Goal: Transaction & Acquisition: Book appointment/travel/reservation

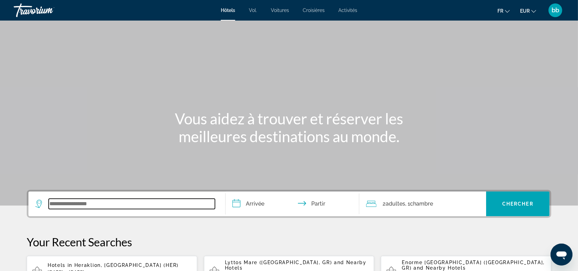
click at [113, 203] on input "Widget de recherche" at bounding box center [132, 204] width 166 height 10
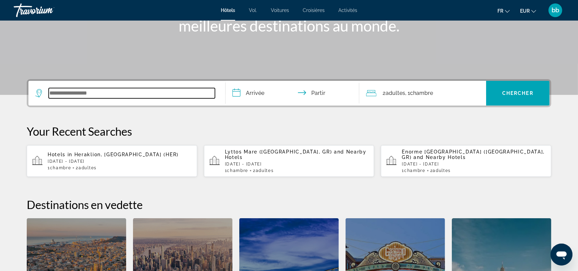
scroll to position [167, 0]
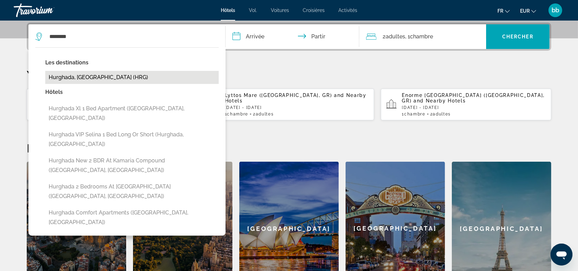
click at [117, 76] on button "Hurghada, [GEOGRAPHIC_DATA] (HRG)" at bounding box center [132, 77] width 174 height 13
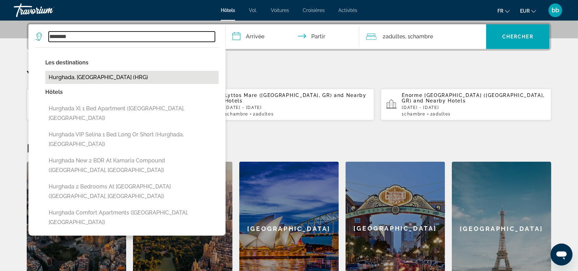
type input "**********"
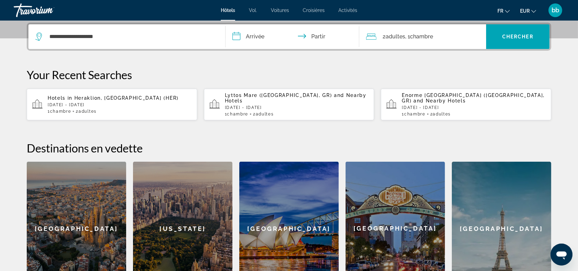
click at [237, 36] on input "**********" at bounding box center [294, 37] width 137 height 27
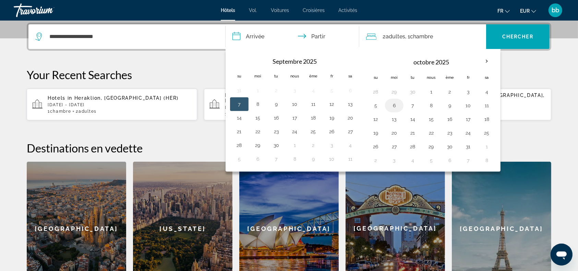
click at [393, 103] on button "6" at bounding box center [394, 106] width 11 height 10
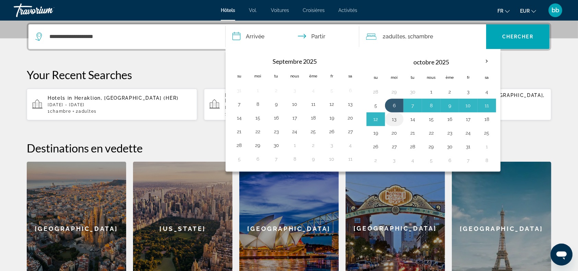
click at [394, 117] on button "13" at bounding box center [394, 120] width 11 height 10
type input "**********"
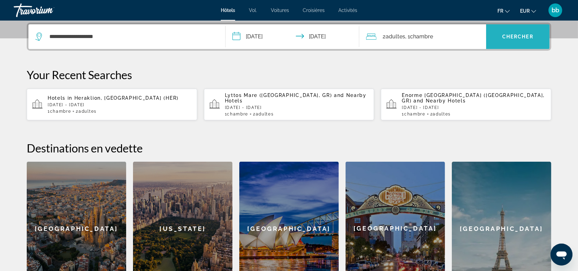
click at [526, 37] on font "Chercher" at bounding box center [517, 36] width 31 height 5
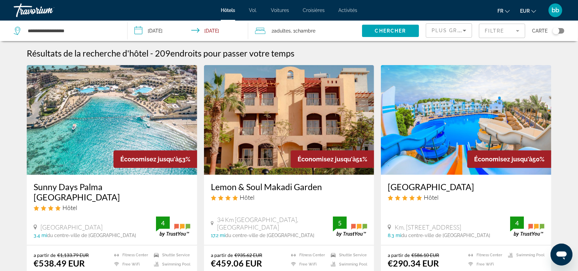
click at [92, 144] on img "Contenu principal" at bounding box center [112, 120] width 170 height 110
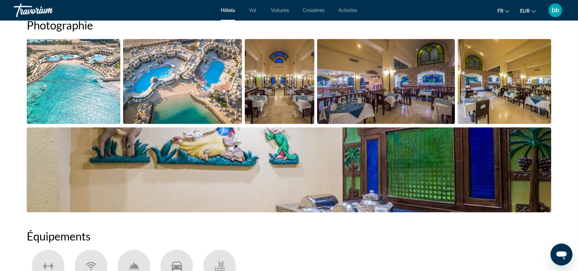
scroll to position [327, 0]
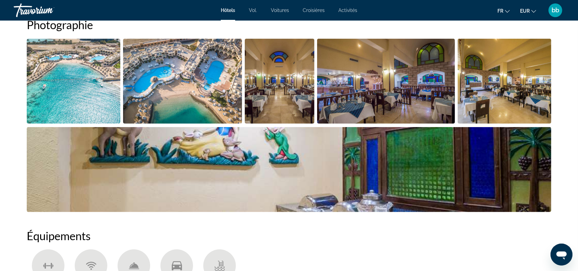
click at [95, 90] on img "Open full-screen image slider" at bounding box center [74, 81] width 94 height 85
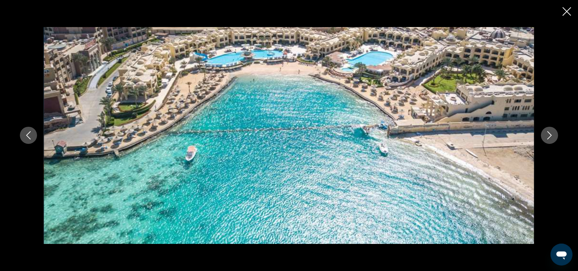
click at [550, 135] on icon "Next image" at bounding box center [550, 135] width 8 height 8
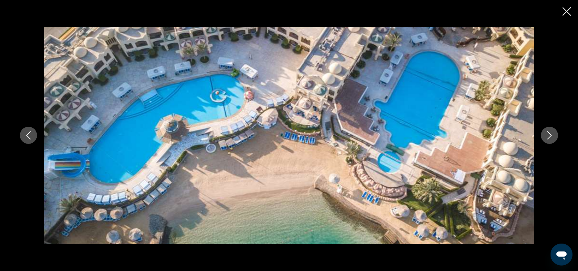
click at [550, 135] on icon "Next image" at bounding box center [550, 135] width 8 height 8
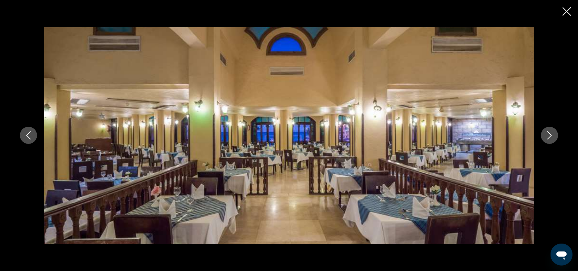
click at [550, 135] on icon "Next image" at bounding box center [550, 135] width 8 height 8
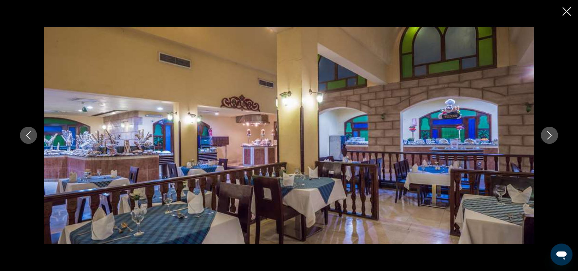
click at [550, 135] on icon "Next image" at bounding box center [550, 135] width 8 height 8
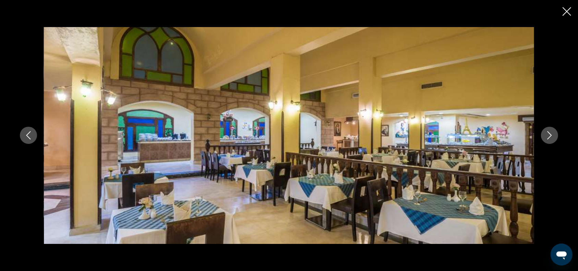
click at [568, 12] on icon "Close slideshow" at bounding box center [567, 11] width 9 height 9
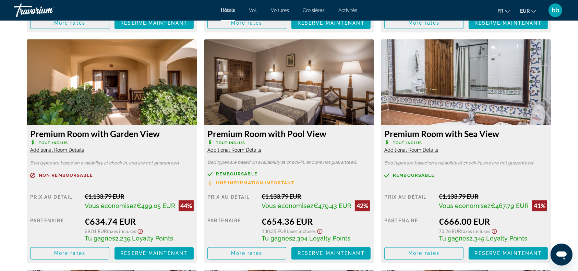
scroll to position [1136, 0]
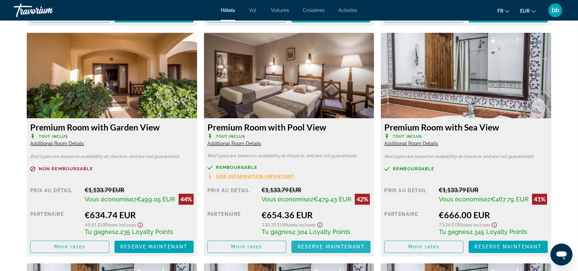
click at [323, 248] on span "Reserve maintenant" at bounding box center [331, 247] width 67 height 5
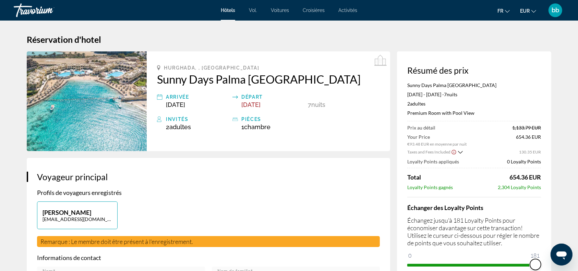
drag, startPoint x: 413, startPoint y: 255, endPoint x: 546, endPoint y: 262, distance: 133.3
click at [546, 262] on div "Résumé des prix Sunny Days Palma De Mirette Resort & Spa [DATE] - [DATE] - 7 nu…" at bounding box center [474, 167] width 154 height 233
drag, startPoint x: 535, startPoint y: 263, endPoint x: 482, endPoint y: 268, distance: 53.7
click at [482, 268] on span "ngx-slider" at bounding box center [481, 264] width 11 height 11
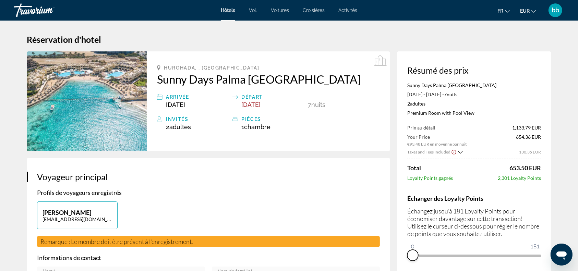
drag, startPoint x: 482, startPoint y: 262, endPoint x: 398, endPoint y: 264, distance: 83.7
click at [398, 264] on div "Résumé des prix Sunny Days Palma De Mirette Resort & Spa [DATE] - [DATE] - 7 nu…" at bounding box center [474, 163] width 154 height 224
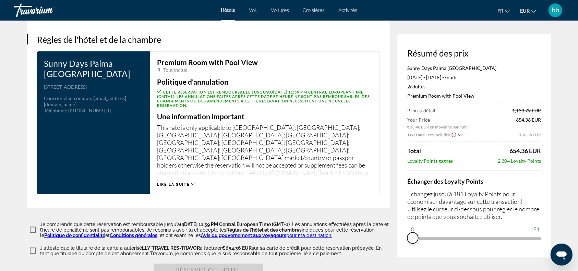
scroll to position [845, 0]
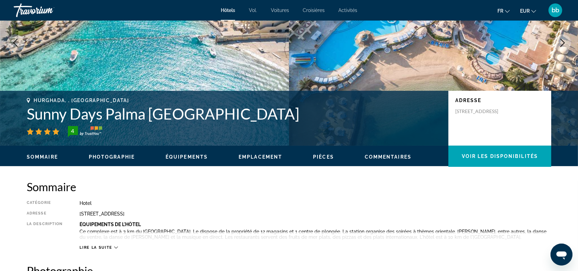
scroll to position [79, 0]
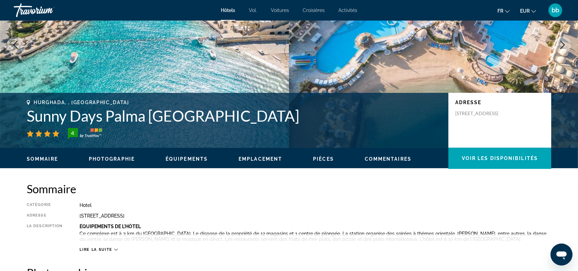
drag, startPoint x: 24, startPoint y: 115, endPoint x: 311, endPoint y: 117, distance: 287.1
click at [311, 117] on div "Hurghada, , [GEOGRAPHIC_DATA] Sunny Days [GEOGRAPHIC_DATA] 4 Adresse [STREET_AD…" at bounding box center [289, 120] width 552 height 41
copy h1 "Sunny Days Palma [GEOGRAPHIC_DATA]"
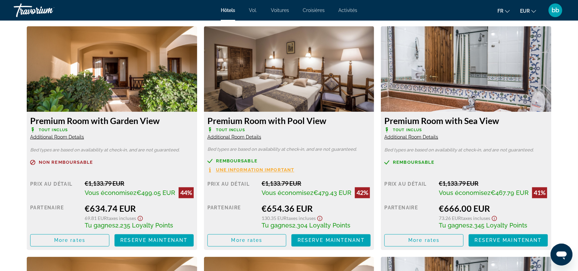
scroll to position [1177, 0]
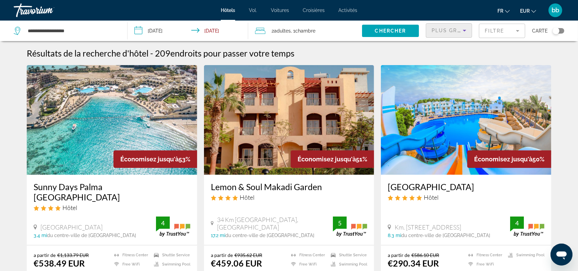
click at [466, 28] on icon "Sort by" at bounding box center [465, 30] width 8 height 8
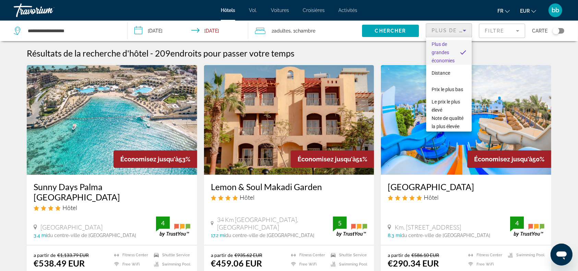
click at [359, 54] on div at bounding box center [289, 135] width 578 height 271
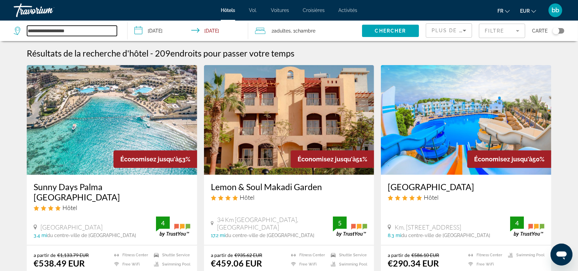
click at [110, 32] on input "**********" at bounding box center [72, 31] width 90 height 10
type input "*"
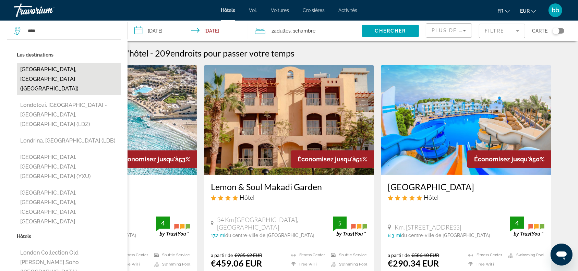
click at [69, 68] on button "[GEOGRAPHIC_DATA], [GEOGRAPHIC_DATA] ([GEOGRAPHIC_DATA])" at bounding box center [69, 79] width 104 height 32
type input "**********"
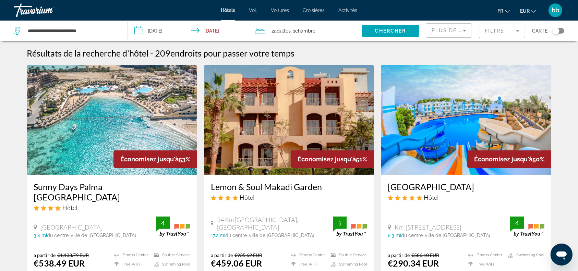
click at [138, 29] on input "**********" at bounding box center [189, 32] width 123 height 23
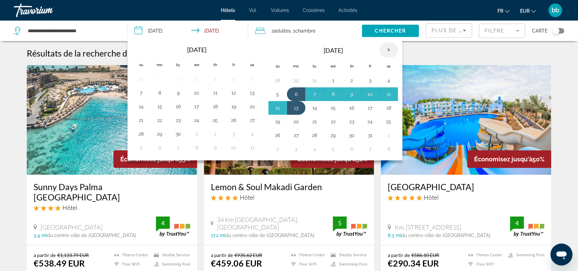
click at [386, 48] on th "Next month" at bounding box center [389, 50] width 19 height 15
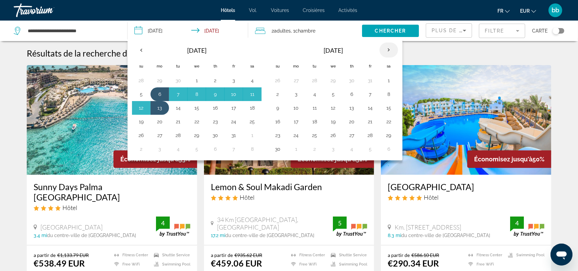
click at [386, 48] on th "Next month" at bounding box center [389, 50] width 19 height 15
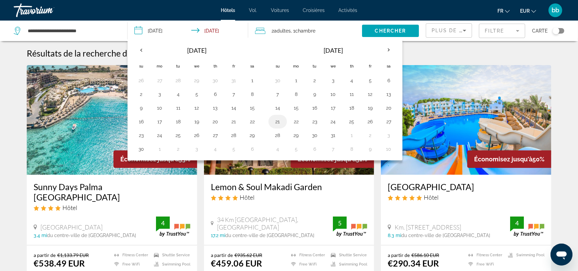
click at [277, 121] on button "21" at bounding box center [277, 122] width 11 height 10
click at [315, 121] on button "23" at bounding box center [314, 122] width 11 height 10
type input "**********"
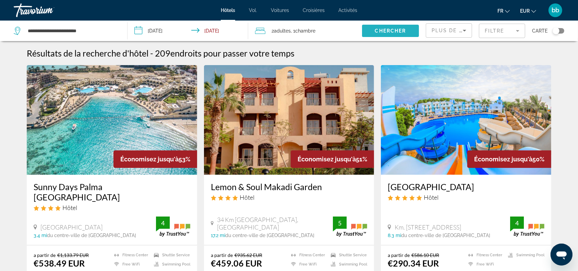
click at [395, 28] on span "Chercher" at bounding box center [390, 30] width 31 height 5
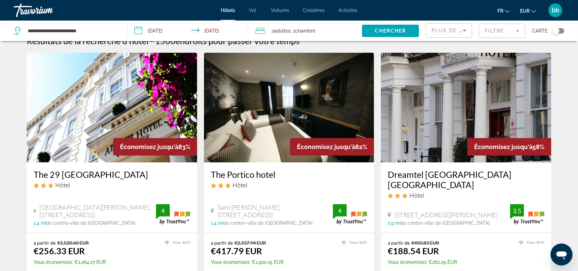
scroll to position [16, 0]
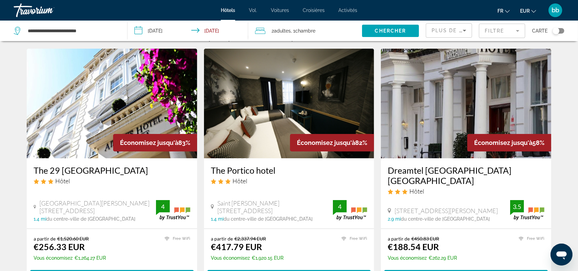
click at [519, 29] on mat-form-field "Filtre" at bounding box center [502, 31] width 46 height 14
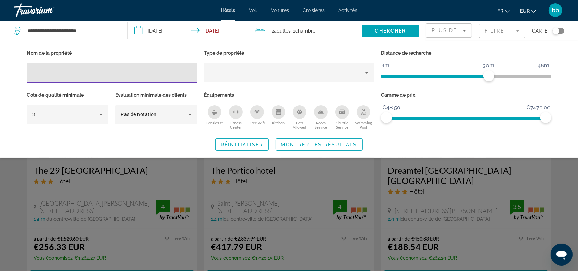
click at [562, 179] on div "Search widget" at bounding box center [289, 187] width 578 height 168
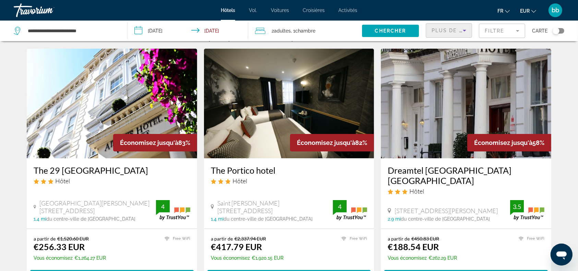
click at [467, 29] on icon "Sort by" at bounding box center [465, 30] width 8 height 8
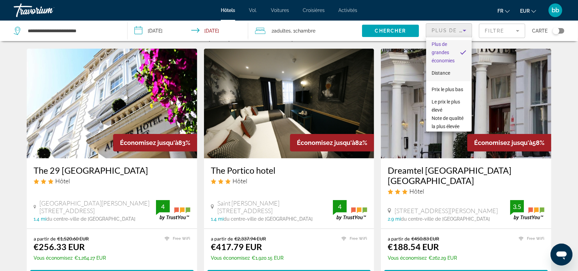
click at [445, 73] on font "Distance" at bounding box center [441, 72] width 19 height 5
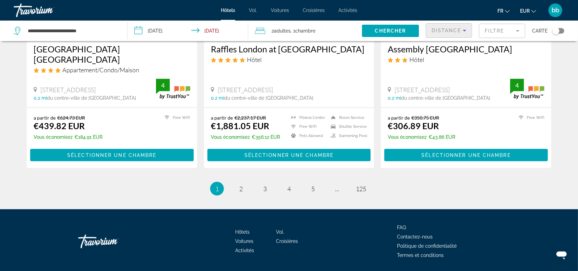
scroll to position [893, 0]
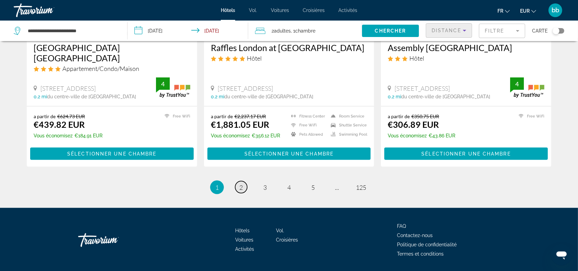
click at [242, 184] on span "2" at bounding box center [240, 188] width 3 height 8
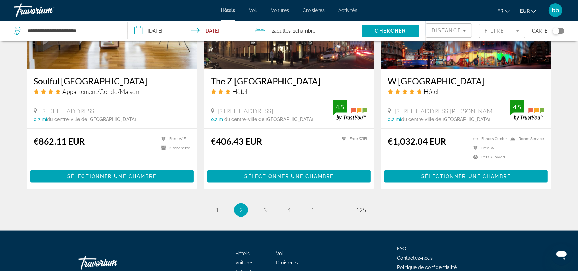
scroll to position [893, 0]
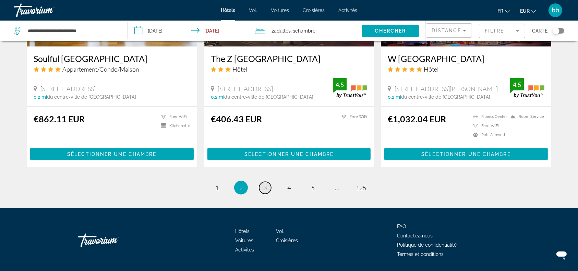
click at [264, 184] on span "3" at bounding box center [264, 188] width 3 height 8
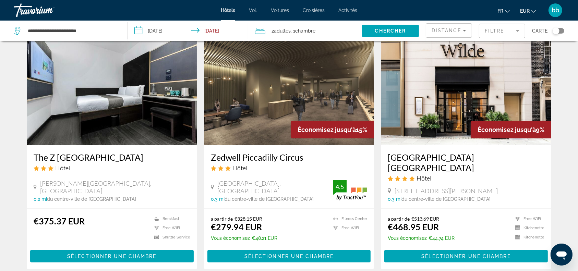
scroll to position [284, 0]
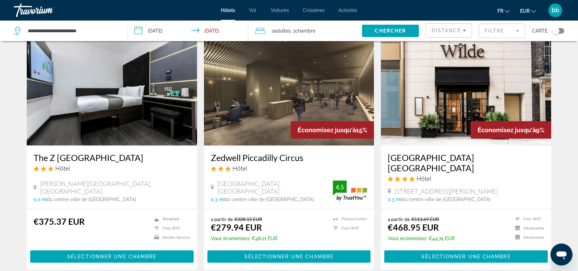
click at [271, 127] on img "Contenu principal" at bounding box center [289, 91] width 170 height 110
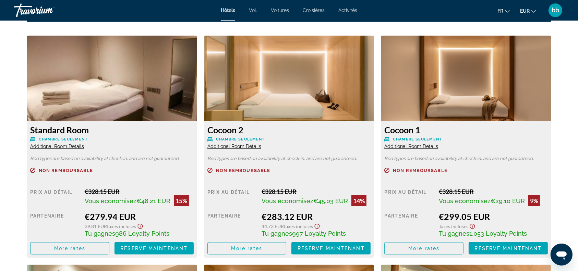
scroll to position [937, 0]
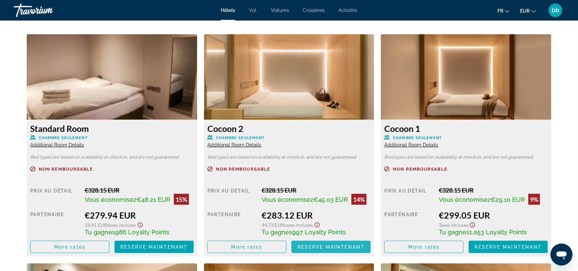
click at [335, 246] on span "Reserve maintenant" at bounding box center [331, 247] width 67 height 5
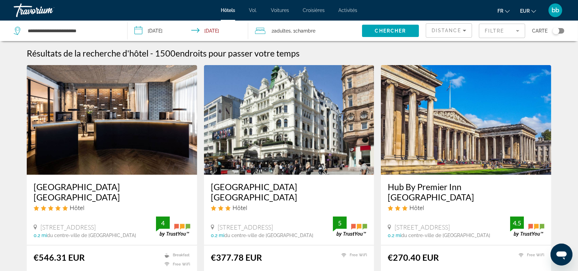
click at [352, 9] on font "Activités" at bounding box center [348, 10] width 19 height 5
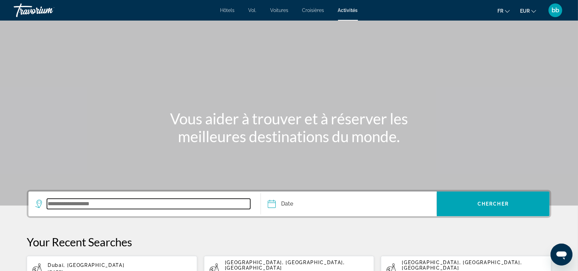
click at [74, 203] on input "Search widget" at bounding box center [148, 204] width 203 height 10
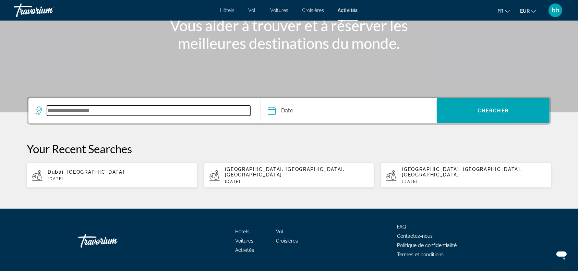
scroll to position [109, 0]
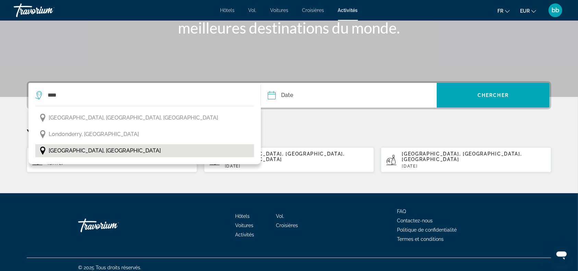
click at [90, 151] on span "[GEOGRAPHIC_DATA], [GEOGRAPHIC_DATA]" at bounding box center [105, 151] width 112 height 10
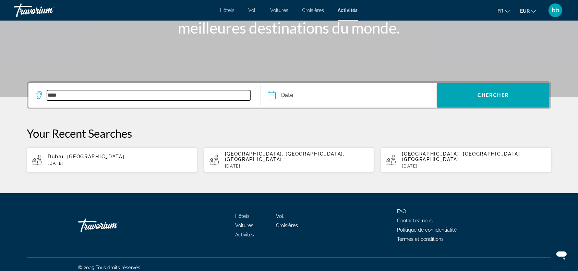
type input "**********"
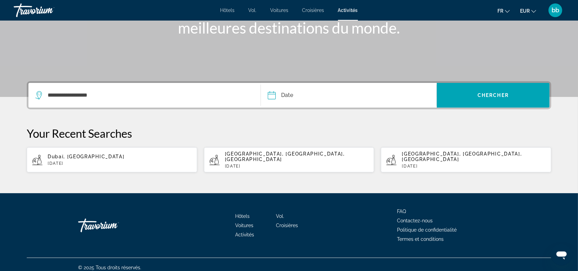
click at [272, 95] on input "Date" at bounding box center [309, 96] width 87 height 27
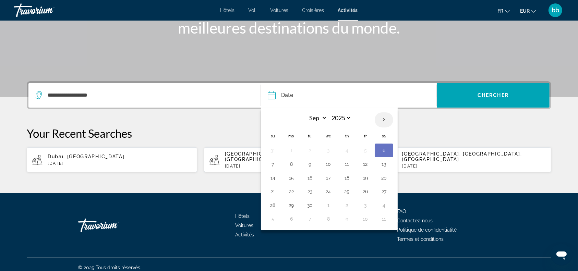
click at [385, 119] on th "Next month" at bounding box center [384, 120] width 19 height 15
select select "**"
click at [310, 190] on button "23" at bounding box center [310, 192] width 11 height 10
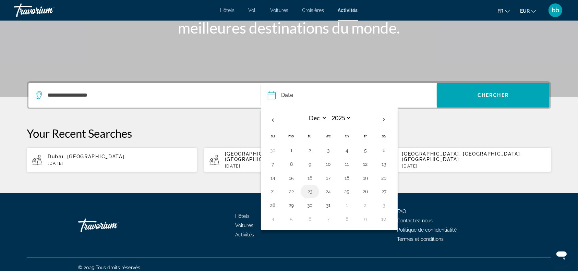
type input "**********"
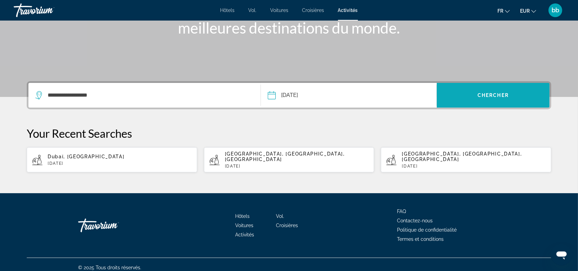
click at [484, 97] on span "Chercher" at bounding box center [493, 95] width 31 height 5
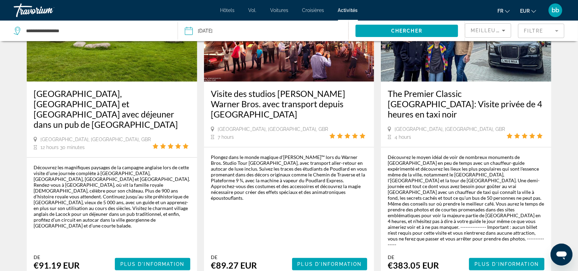
scroll to position [93, 0]
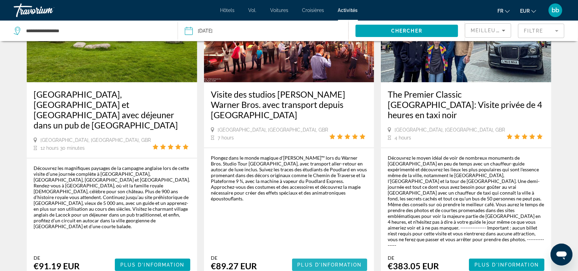
click at [333, 262] on span "Plus d'information" at bounding box center [330, 264] width 64 height 5
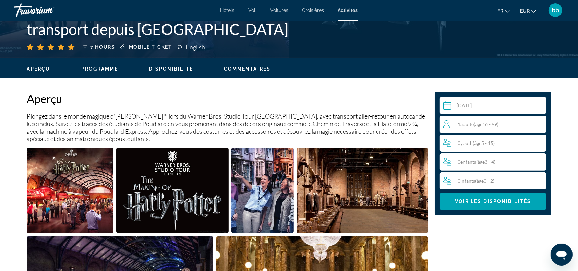
scroll to position [181, 0]
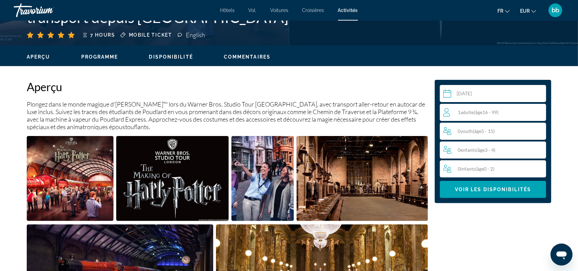
click at [511, 110] on div "1 Adulte Adultes ( âge 16 - 99)" at bounding box center [494, 112] width 103 height 8
click at [539, 112] on icon "Increment adults" at bounding box center [539, 112] width 6 height 8
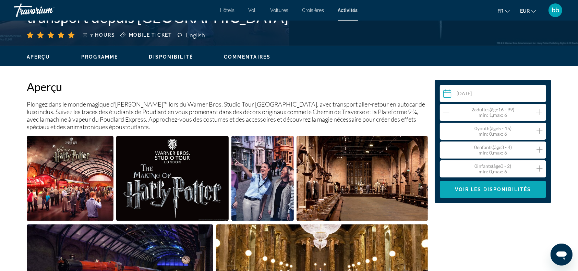
click at [488, 191] on span "Voir les disponibilités" at bounding box center [493, 189] width 76 height 5
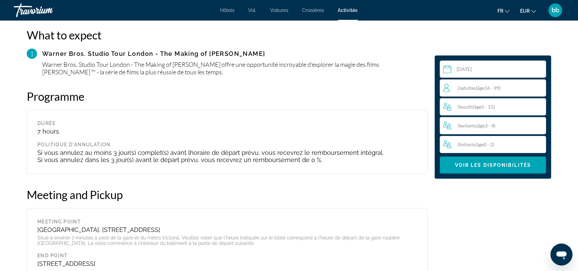
scroll to position [736, 0]
drag, startPoint x: 182, startPoint y: 194, endPoint x: 214, endPoint y: 197, distance: 31.7
click at [214, 197] on h2 "Meeting and Pickup" at bounding box center [227, 195] width 401 height 14
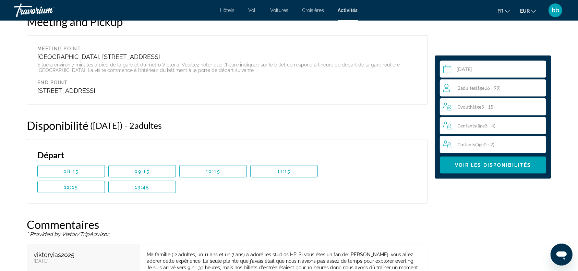
scroll to position [910, 0]
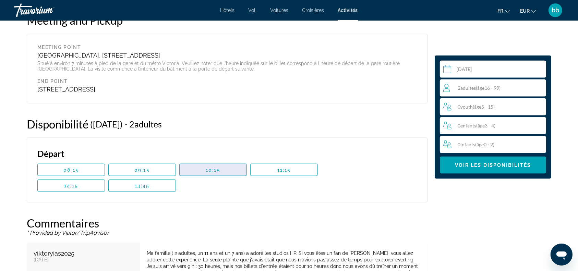
click at [196, 172] on span "Contenu principal" at bounding box center [213, 170] width 67 height 16
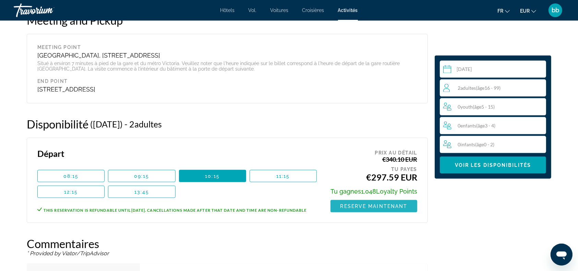
click at [379, 204] on span "Reserve maintenant" at bounding box center [374, 206] width 67 height 5
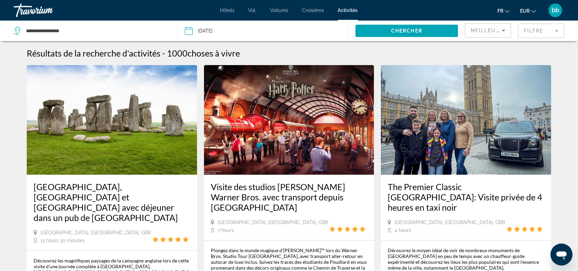
click at [557, 32] on mat-form-field "Filtre" at bounding box center [541, 31] width 46 height 14
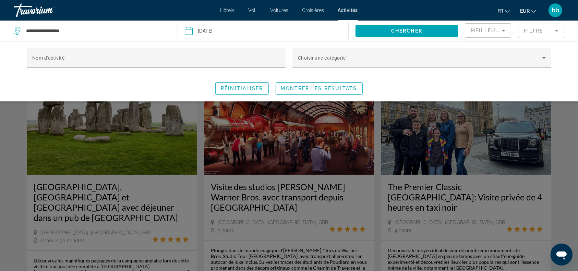
drag, startPoint x: 557, startPoint y: 32, endPoint x: 211, endPoint y: 94, distance: 351.7
click at [465, 41] on app-activities-search-filters "Meilleures ventes Filtre Nom d'activité Choisir une catégorie Réinitialiser Mon…" at bounding box center [521, 31] width 113 height 21
click at [305, 90] on span "Montrer les résultats" at bounding box center [319, 88] width 76 height 5
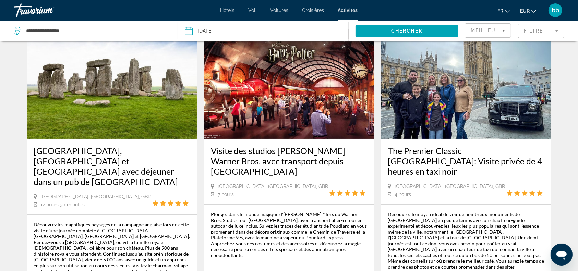
scroll to position [36, 0]
click at [189, 31] on input "Date: Dec 23, 2025" at bounding box center [225, 32] width 85 height 23
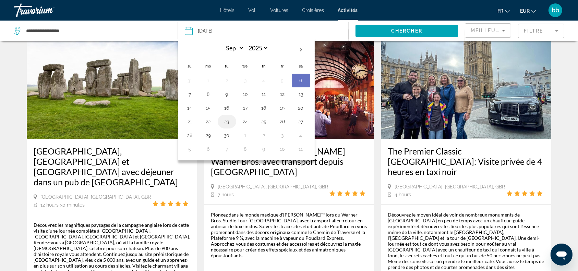
click at [228, 121] on button "23" at bounding box center [227, 122] width 11 height 10
type input "**********"
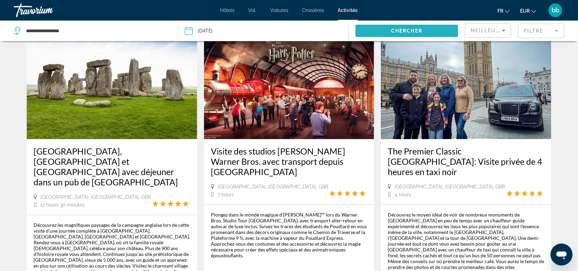
click at [406, 28] on span "Chercher" at bounding box center [406, 30] width 31 height 5
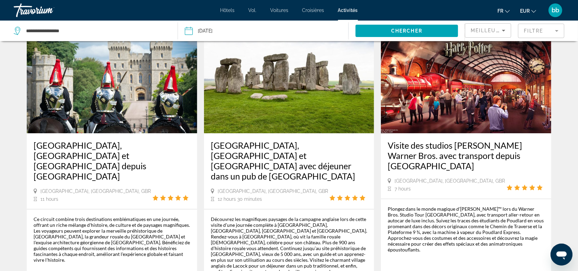
scroll to position [42, 0]
click at [544, 29] on mat-form-field "Filtre" at bounding box center [541, 31] width 46 height 14
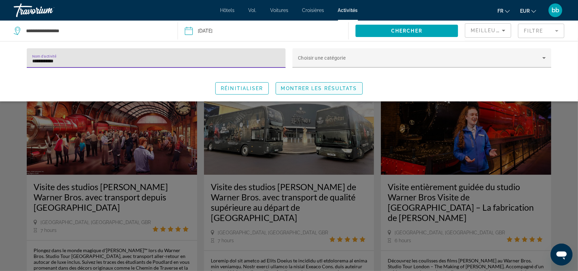
type input "**********"
click at [332, 86] on span "Montrer les résultats" at bounding box center [319, 88] width 76 height 5
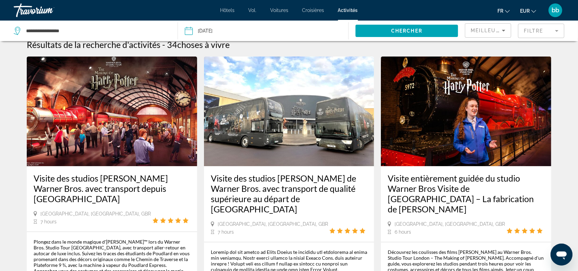
scroll to position [7, 0]
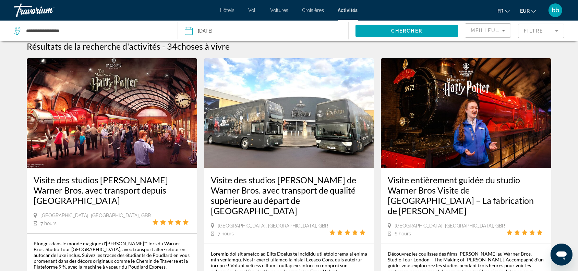
click at [560, 29] on mat-form-field "Filtre" at bounding box center [541, 31] width 46 height 14
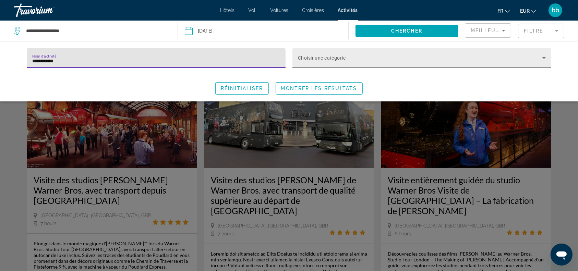
click at [544, 57] on icon "Search widget" at bounding box center [544, 58] width 3 height 2
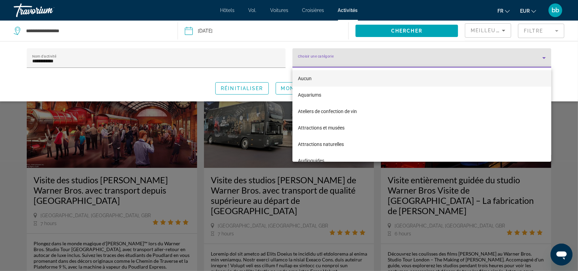
click at [564, 121] on div at bounding box center [289, 135] width 578 height 271
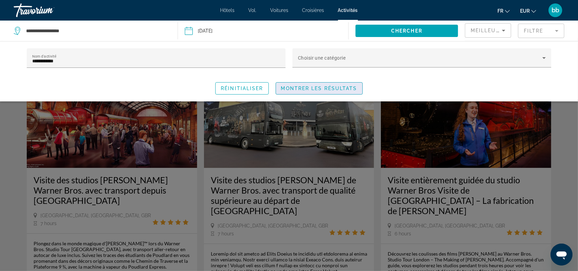
click at [345, 88] on span "Montrer les résultats" at bounding box center [319, 88] width 76 height 5
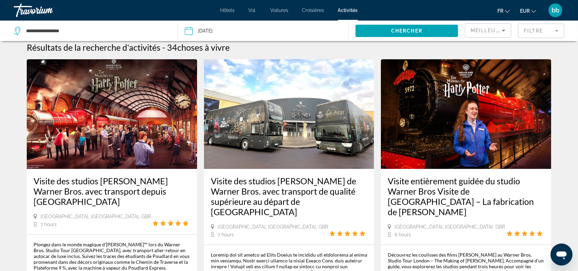
scroll to position [0, 0]
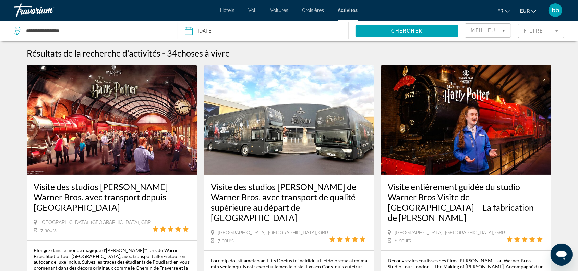
click at [504, 30] on icon "Sort by" at bounding box center [503, 31] width 3 height 2
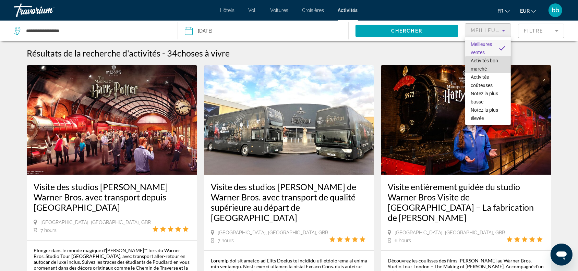
click at [496, 65] on span "Activités bon marché" at bounding box center [488, 65] width 35 height 16
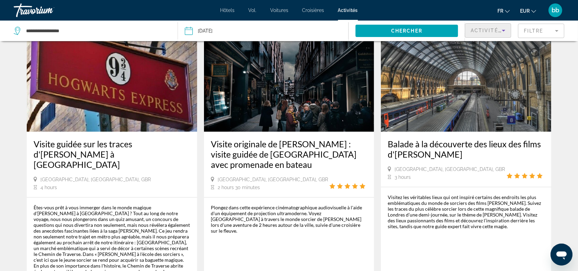
scroll to position [1112, 0]
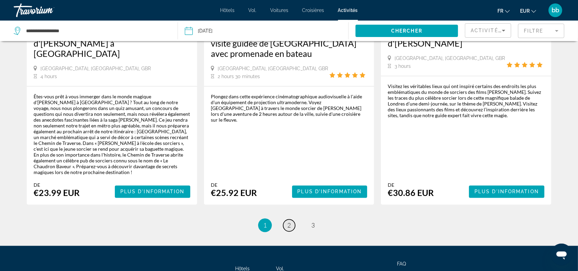
click at [290, 222] on span "2" at bounding box center [288, 226] width 3 height 8
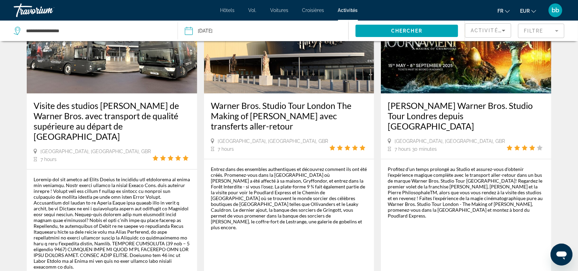
scroll to position [721, 0]
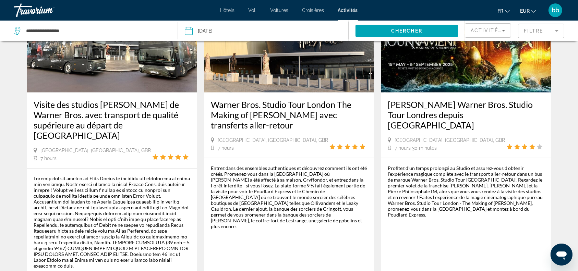
click at [379, 210] on app-activities-search-item "[PERSON_NAME] Warner Bros. Studio Tour Londres depuis [GEOGRAPHIC_DATA] [GEOGRA…" at bounding box center [466, 141] width 177 height 316
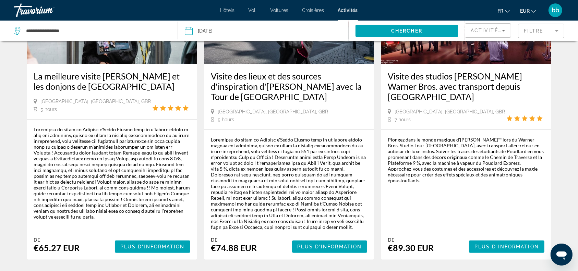
scroll to position [443, 0]
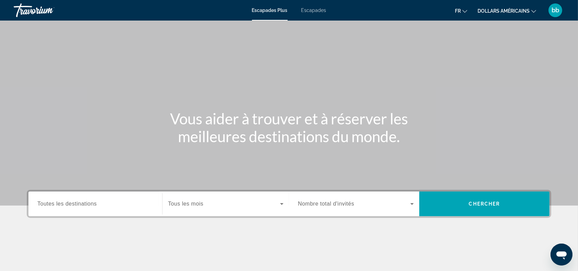
click at [321, 10] on font "Escapades" at bounding box center [313, 10] width 25 height 5
click at [411, 202] on icon "Search widget" at bounding box center [412, 204] width 8 height 8
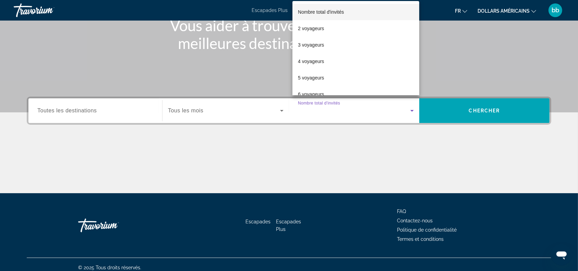
scroll to position [99, 0]
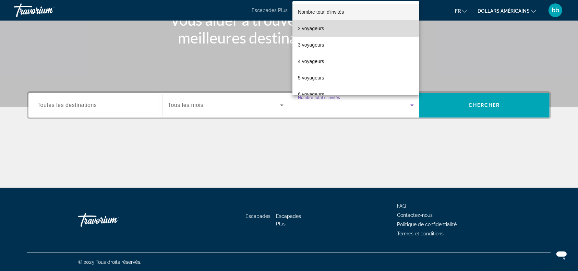
click at [360, 26] on mat-option "2 voyageurs" at bounding box center [356, 28] width 127 height 16
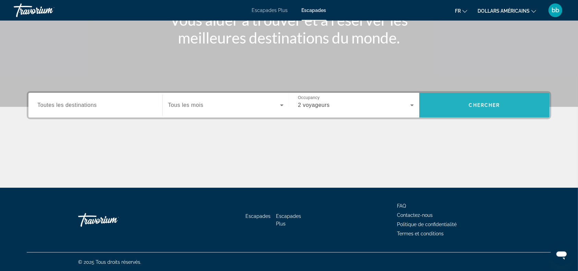
click at [478, 108] on span "Search widget" at bounding box center [484, 105] width 130 height 16
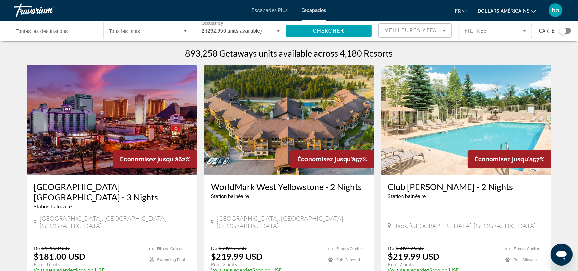
click at [533, 9] on icon "Changer de devise" at bounding box center [534, 11] width 5 height 5
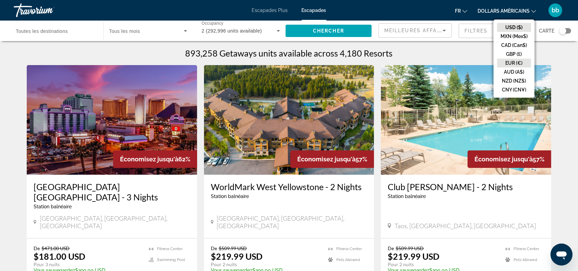
click at [522, 62] on button "EUR (€)" at bounding box center [514, 63] width 34 height 9
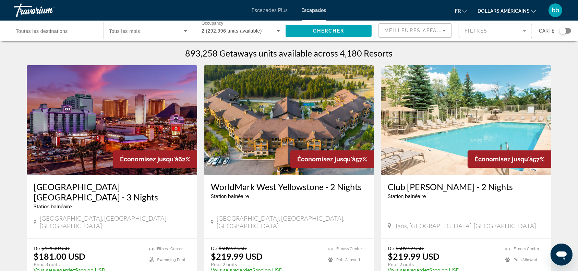
click at [312, 9] on font "Escapades" at bounding box center [314, 10] width 25 height 5
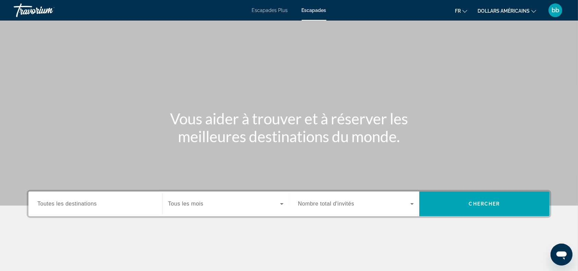
click at [534, 10] on icon "Changer de devise" at bounding box center [534, 11] width 5 height 5
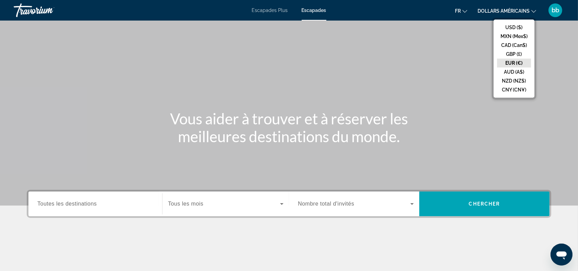
click at [513, 62] on button "EUR (€)" at bounding box center [514, 63] width 34 height 9
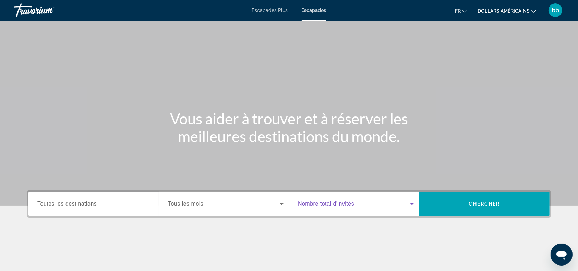
click at [414, 201] on icon "Search widget" at bounding box center [412, 204] width 8 height 8
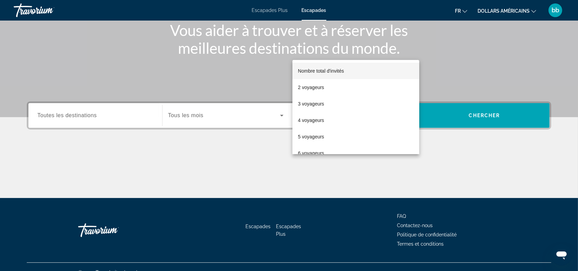
scroll to position [99, 0]
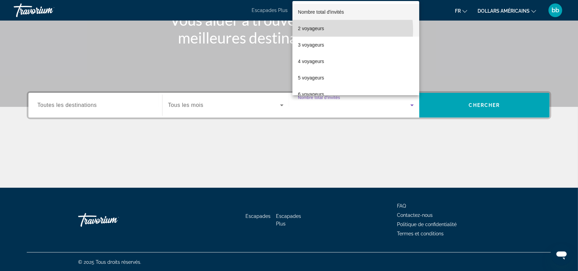
click at [324, 30] on mat-option "2 voyageurs" at bounding box center [356, 28] width 127 height 16
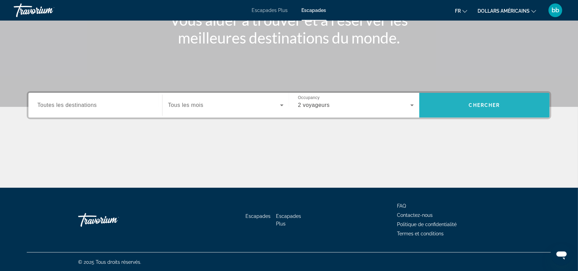
click at [471, 111] on span "Search widget" at bounding box center [484, 105] width 130 height 16
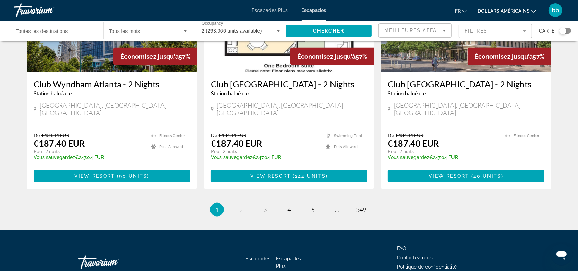
scroll to position [859, 0]
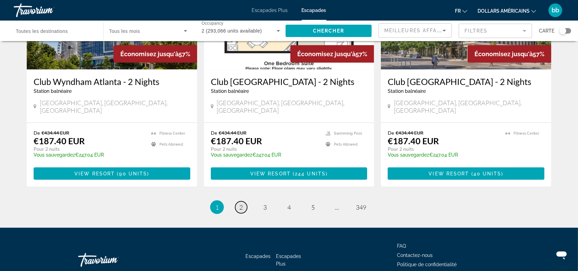
click at [240, 204] on span "2" at bounding box center [240, 208] width 3 height 8
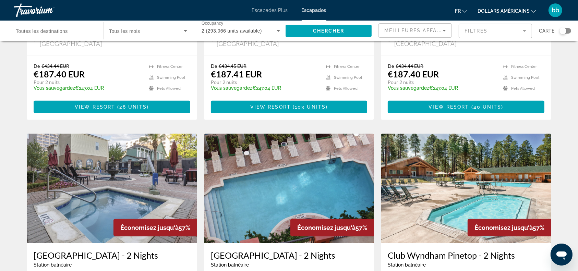
scroll to position [445, 0]
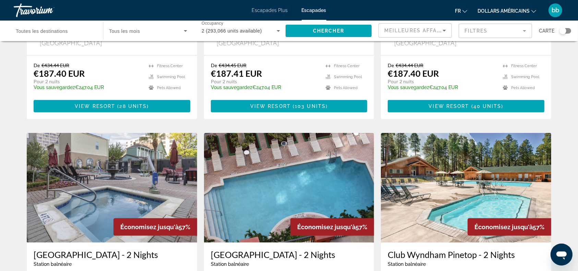
click at [524, 31] on mat-form-field "Filtres" at bounding box center [495, 31] width 73 height 14
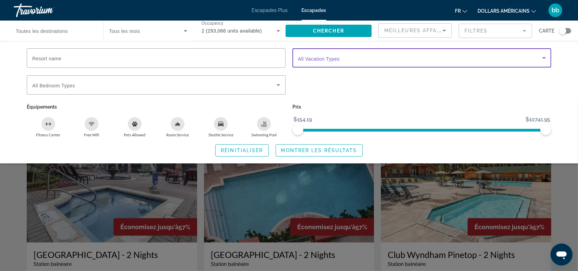
click at [544, 58] on icon "Search widget" at bounding box center [544, 58] width 3 height 2
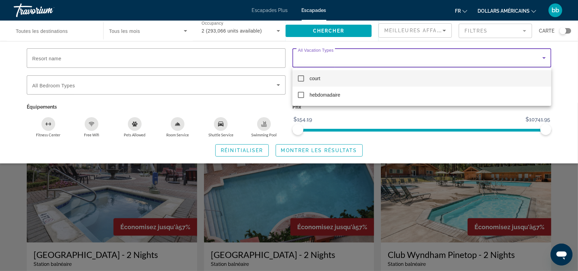
click at [299, 152] on div at bounding box center [289, 135] width 578 height 271
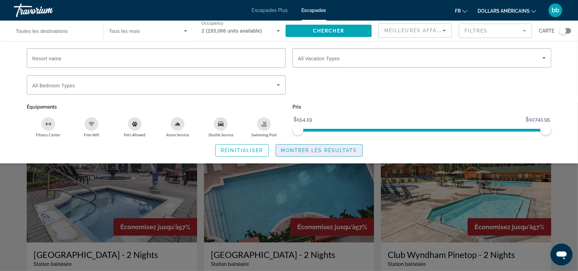
click at [299, 152] on span "Montrer les résultats" at bounding box center [319, 150] width 76 height 5
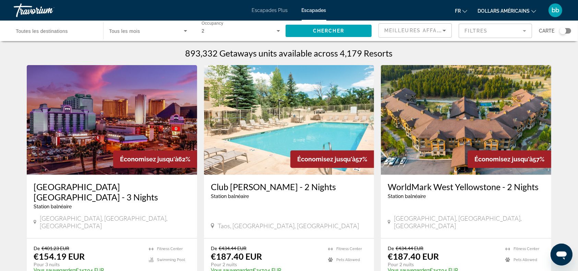
click at [78, 33] on input "Destination Toutes les destinations" at bounding box center [55, 31] width 79 height 8
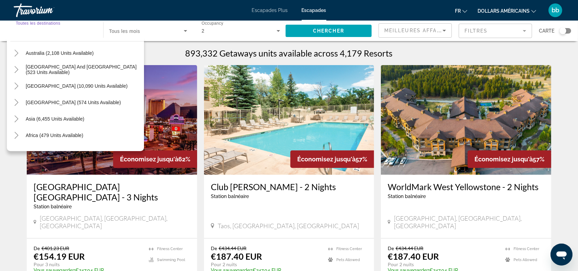
scroll to position [99, 0]
click at [16, 119] on icon "Toggle Asia (6,455 units available)" at bounding box center [16, 118] width 7 height 7
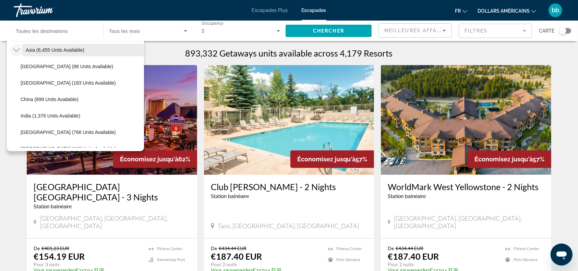
click at [31, 48] on span "Asia (6,455 units available)" at bounding box center [55, 49] width 59 height 5
type input "**********"
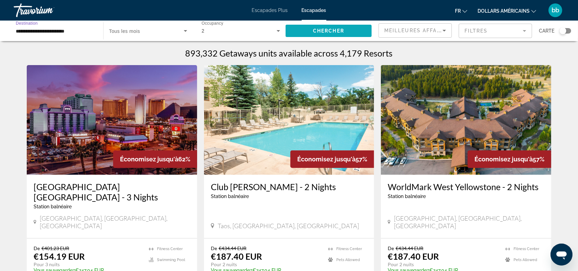
click at [324, 31] on span "Chercher" at bounding box center [328, 30] width 31 height 5
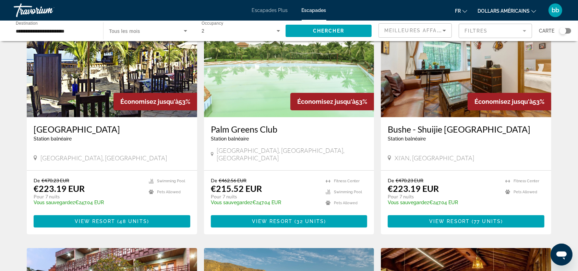
scroll to position [58, 0]
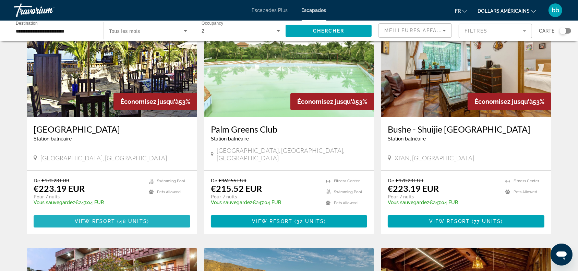
click at [119, 219] on span "( 48 units )" at bounding box center [132, 221] width 34 height 5
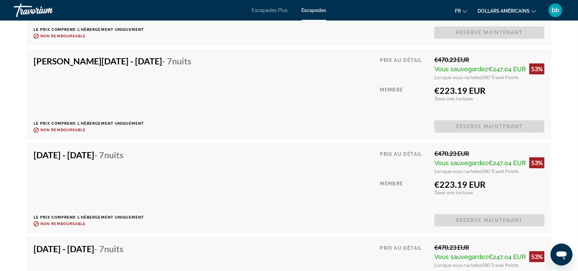
scroll to position [2162, 0]
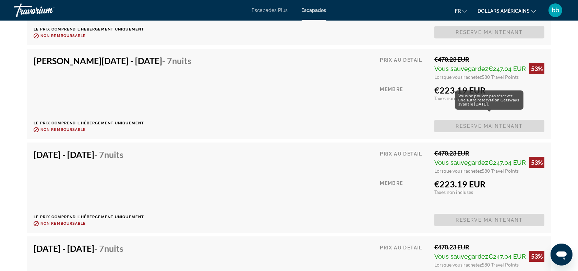
click at [490, 120] on span "Reserve maintenant" at bounding box center [490, 126] width 110 height 12
click at [482, 121] on span "Reserve maintenant" at bounding box center [490, 126] width 110 height 12
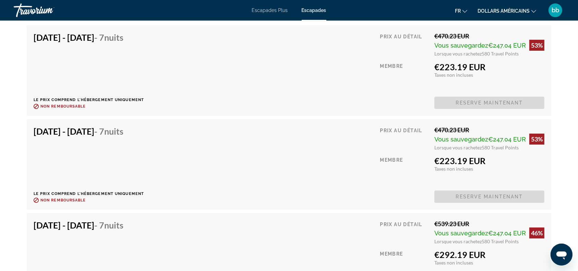
scroll to position [2466, 0]
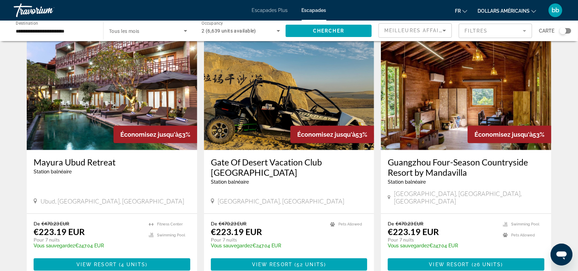
scroll to position [254, 0]
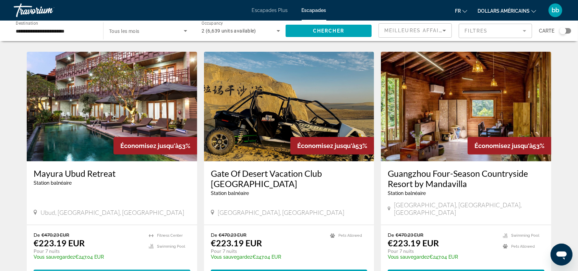
click at [109, 271] on span "View Resort" at bounding box center [96, 275] width 40 height 5
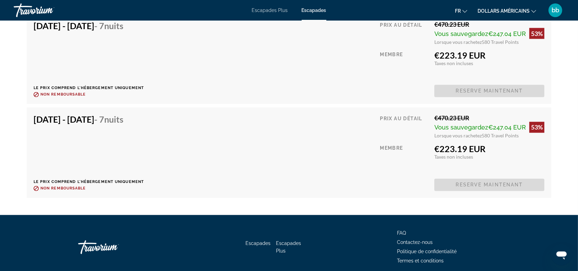
scroll to position [1128, 0]
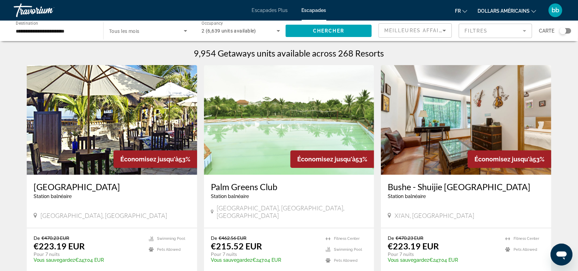
click at [185, 32] on icon "Search widget" at bounding box center [185, 31] width 3 height 2
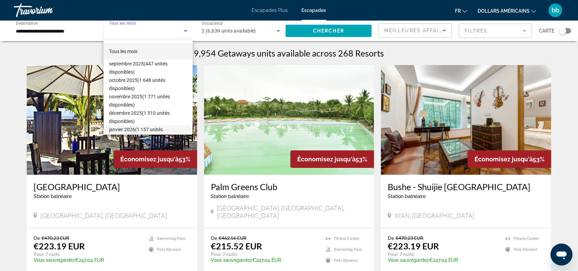
click at [145, 129] on font "(1 157 unités disponibles)" at bounding box center [136, 134] width 54 height 14
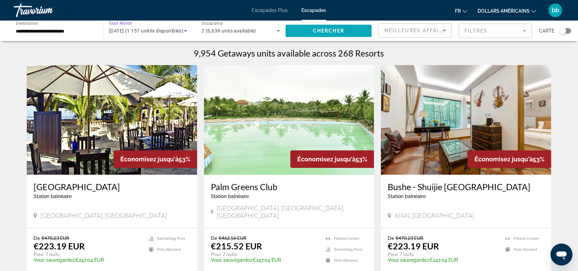
click at [320, 30] on span "Chercher" at bounding box center [328, 30] width 31 height 5
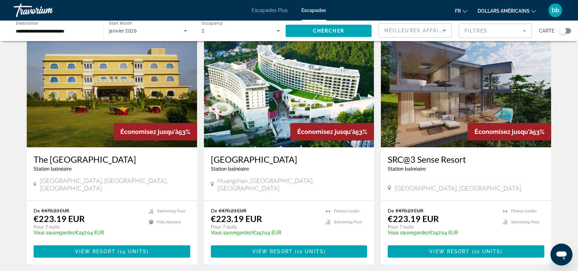
scroll to position [33, 0]
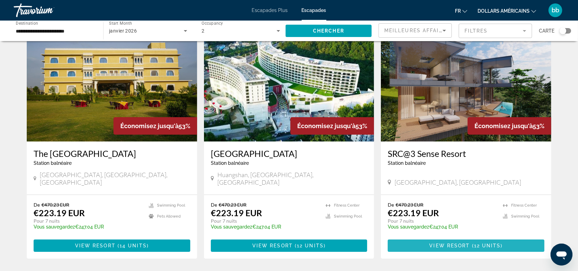
click at [465, 243] on span "View Resort" at bounding box center [450, 245] width 40 height 5
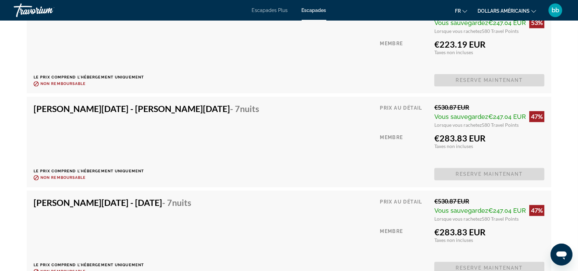
scroll to position [1591, 0]
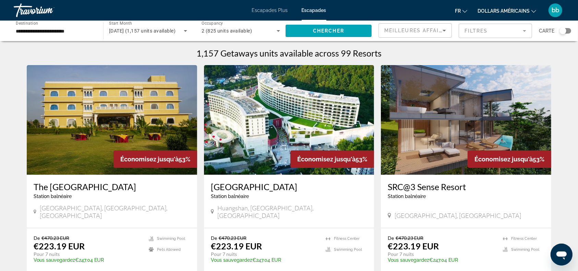
click at [557, 10] on font "bb" at bounding box center [556, 10] width 8 height 7
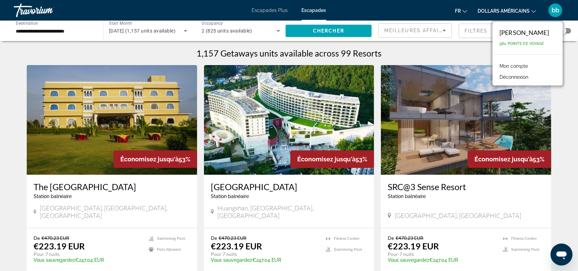
click at [515, 64] on font "Mon compte" at bounding box center [514, 65] width 28 height 5
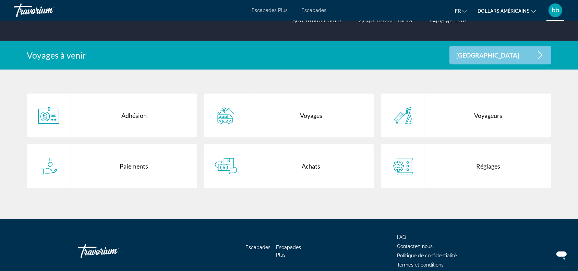
scroll to position [113, 0]
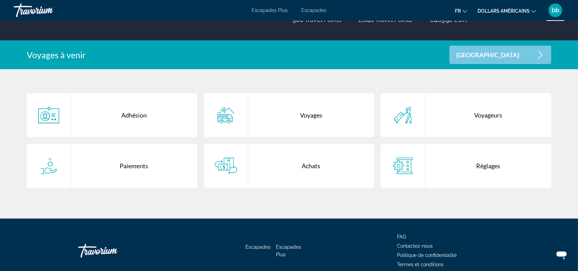
click at [228, 117] on icon "Contenu principal" at bounding box center [226, 115] width 22 height 16
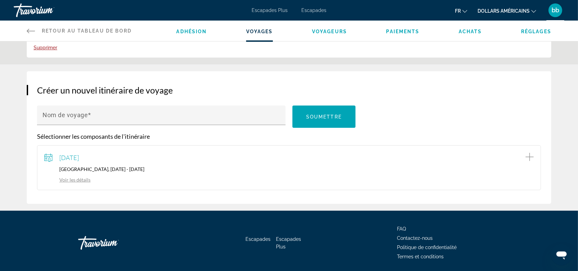
scroll to position [85, 0]
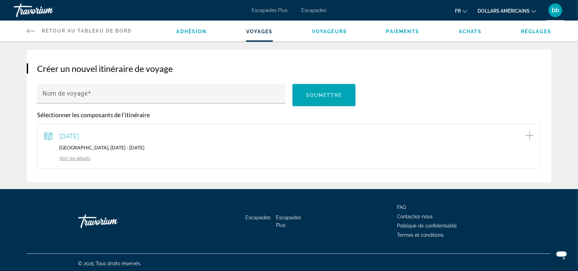
click at [82, 158] on link "Voir les détails" at bounding box center [67, 158] width 46 height 6
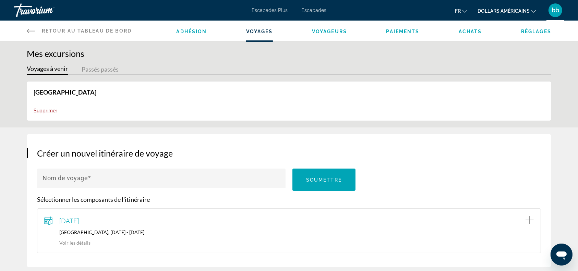
click at [98, 69] on button "Passés passés" at bounding box center [100, 69] width 37 height 11
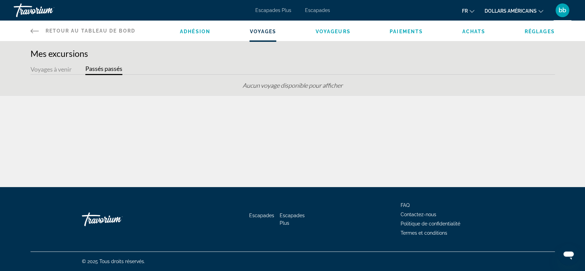
click at [112, 68] on button "Passés passés" at bounding box center [103, 69] width 37 height 11
click at [102, 68] on button "Passés passés" at bounding box center [103, 69] width 37 height 11
click at [61, 68] on button "Voyages à venir" at bounding box center [51, 69] width 41 height 11
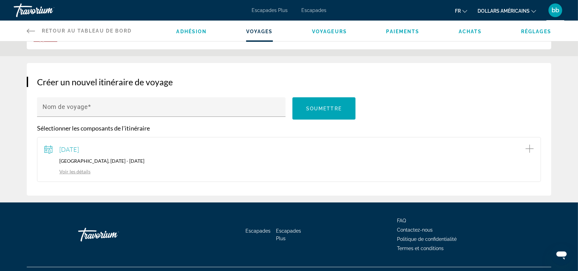
scroll to position [71, 0]
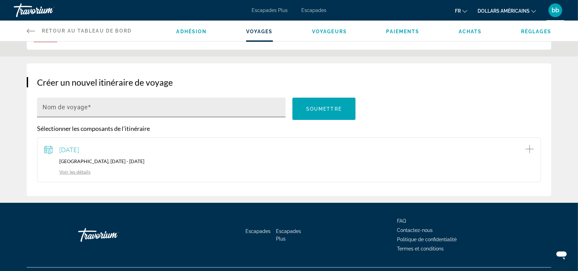
click at [115, 106] on input "Nom de voyage" at bounding box center [164, 110] width 242 height 8
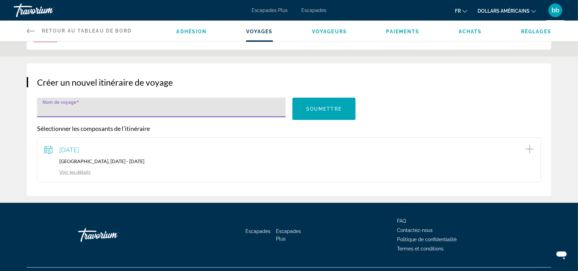
type input "*"
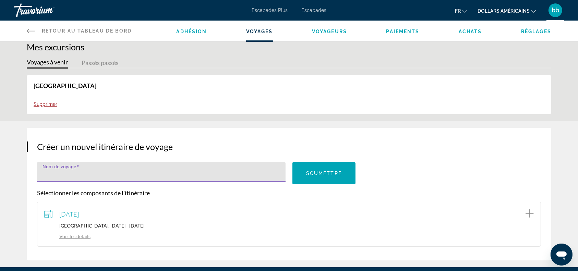
scroll to position [2, 0]
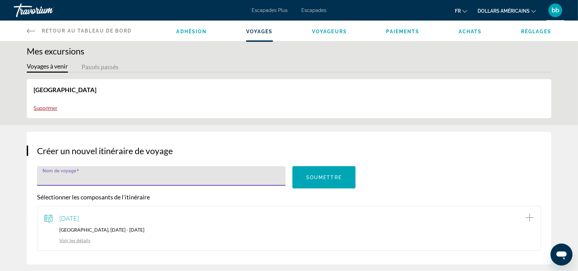
click at [105, 66] on button "Passés passés" at bounding box center [100, 67] width 37 height 11
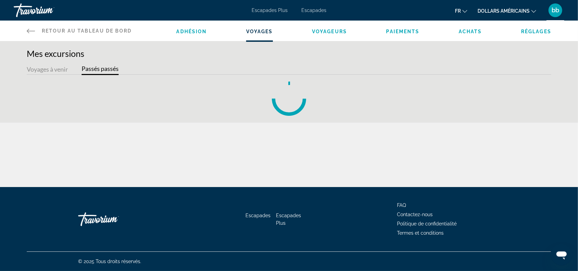
scroll to position [0, 0]
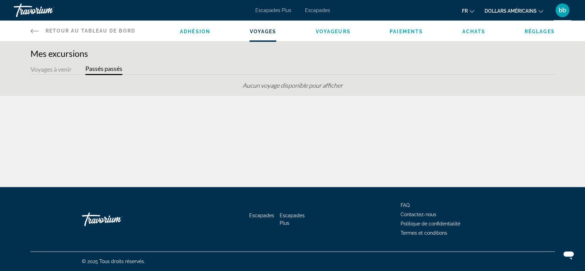
click at [343, 30] on span "Voyageurs" at bounding box center [333, 31] width 35 height 5
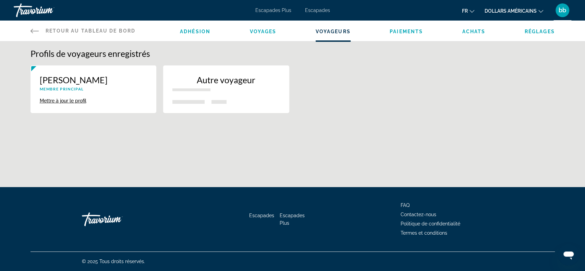
click at [196, 32] on span "Adhésion" at bounding box center [195, 31] width 31 height 5
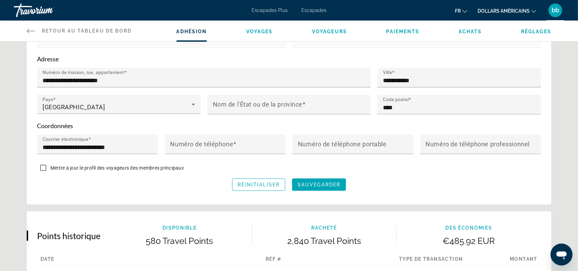
scroll to position [173, 0]
